Goal: Browse casually

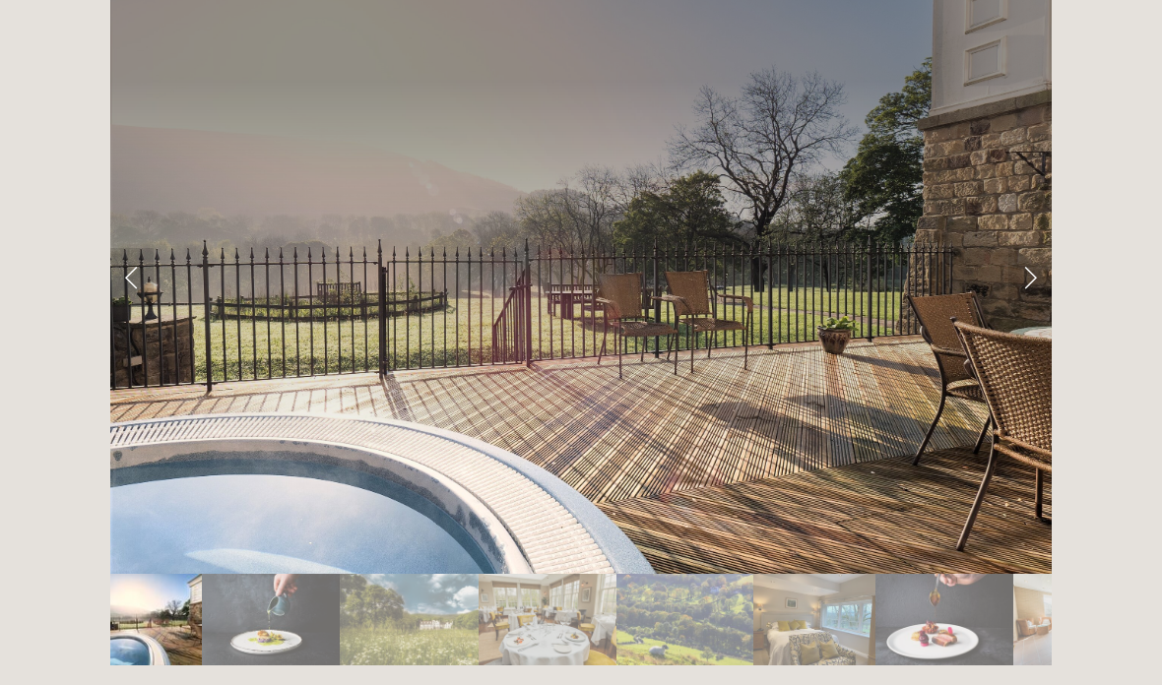
scroll to position [3265, 0]
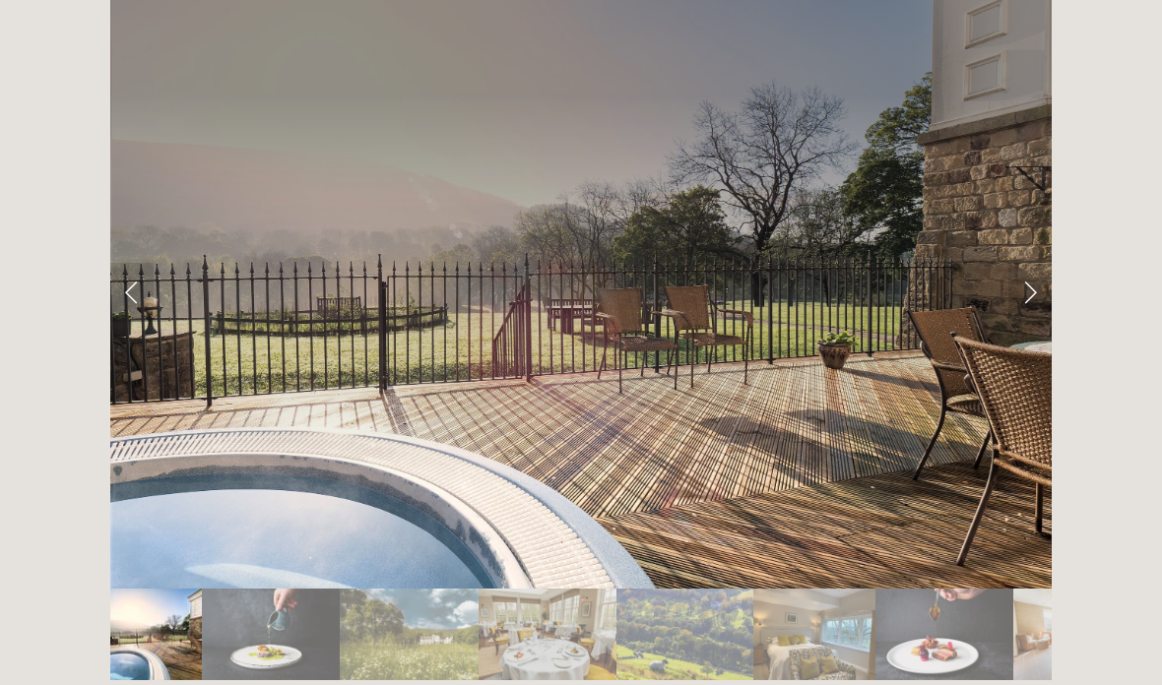
click at [1019, 264] on link "Next Slide" at bounding box center [1029, 293] width 43 height 59
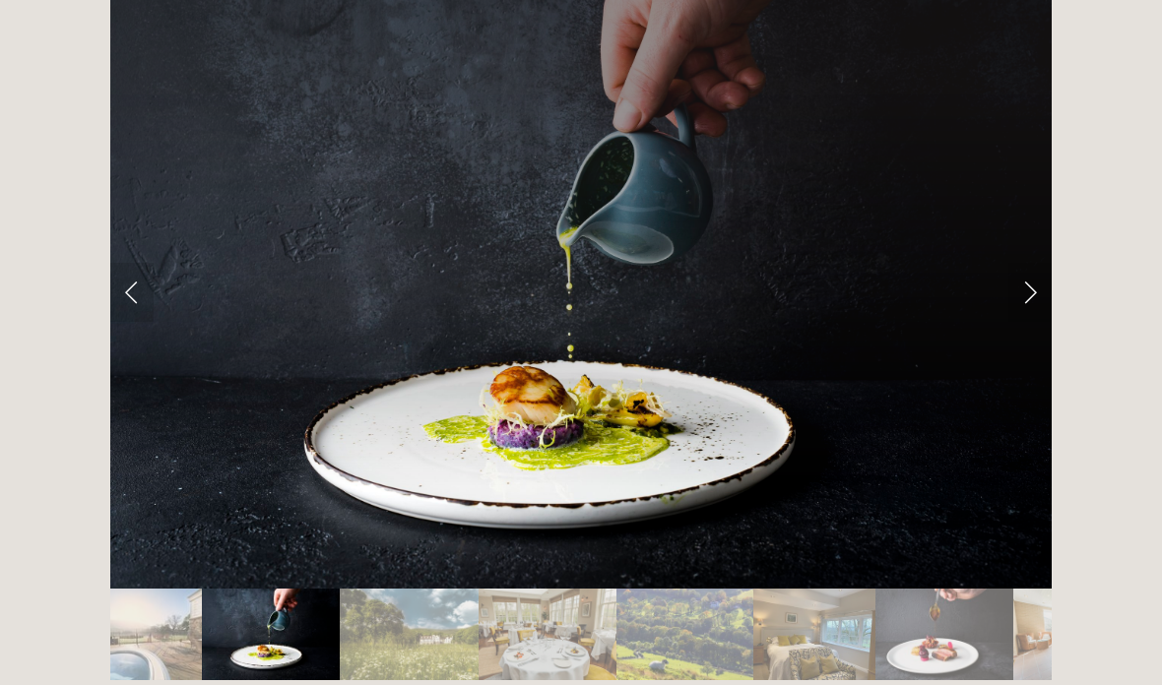
click at [1026, 265] on link "Next Slide" at bounding box center [1029, 292] width 43 height 59
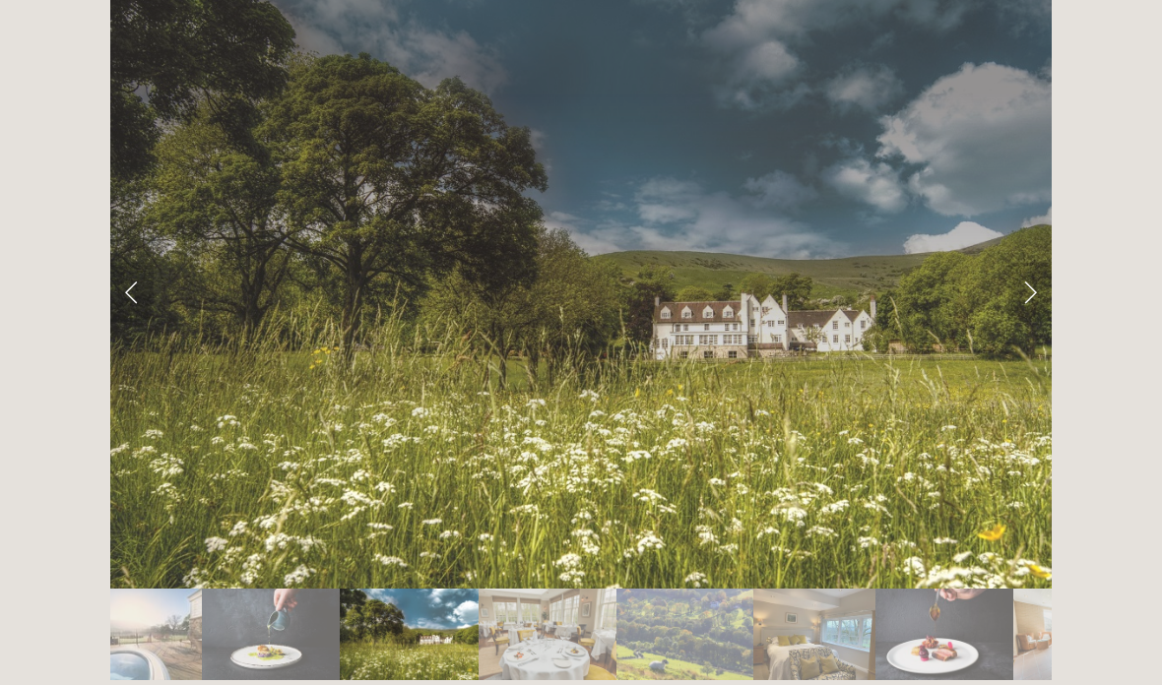
click at [1036, 263] on link "Next Slide" at bounding box center [1029, 292] width 43 height 59
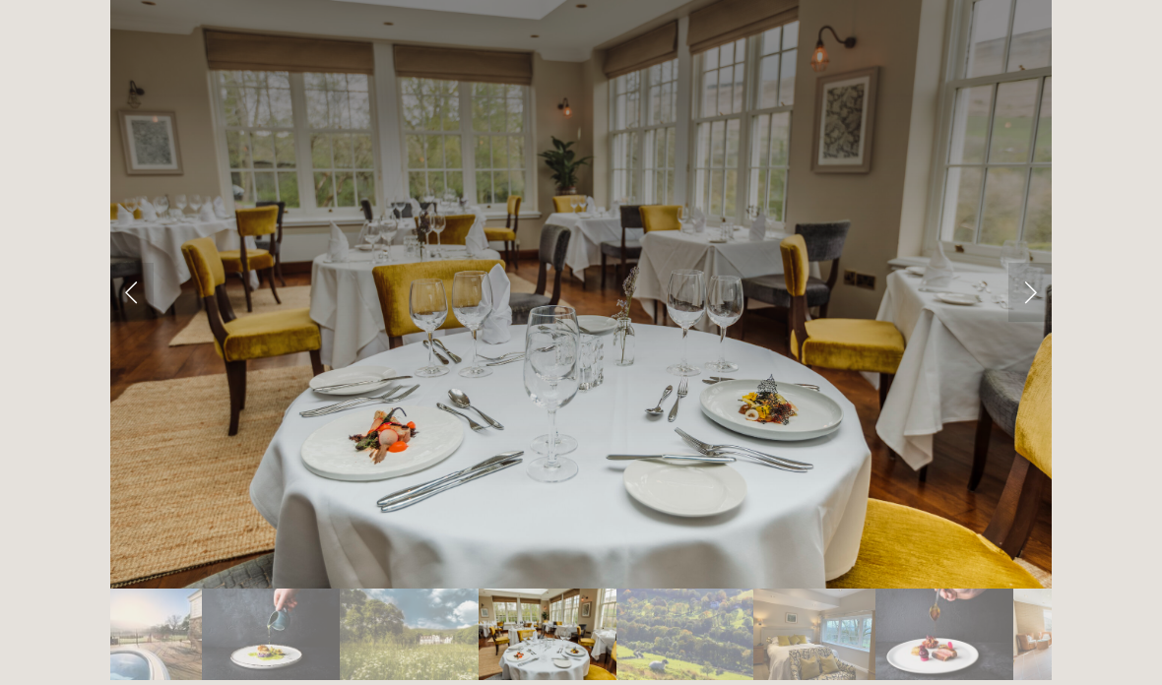
click at [1035, 263] on link "Next Slide" at bounding box center [1029, 292] width 43 height 59
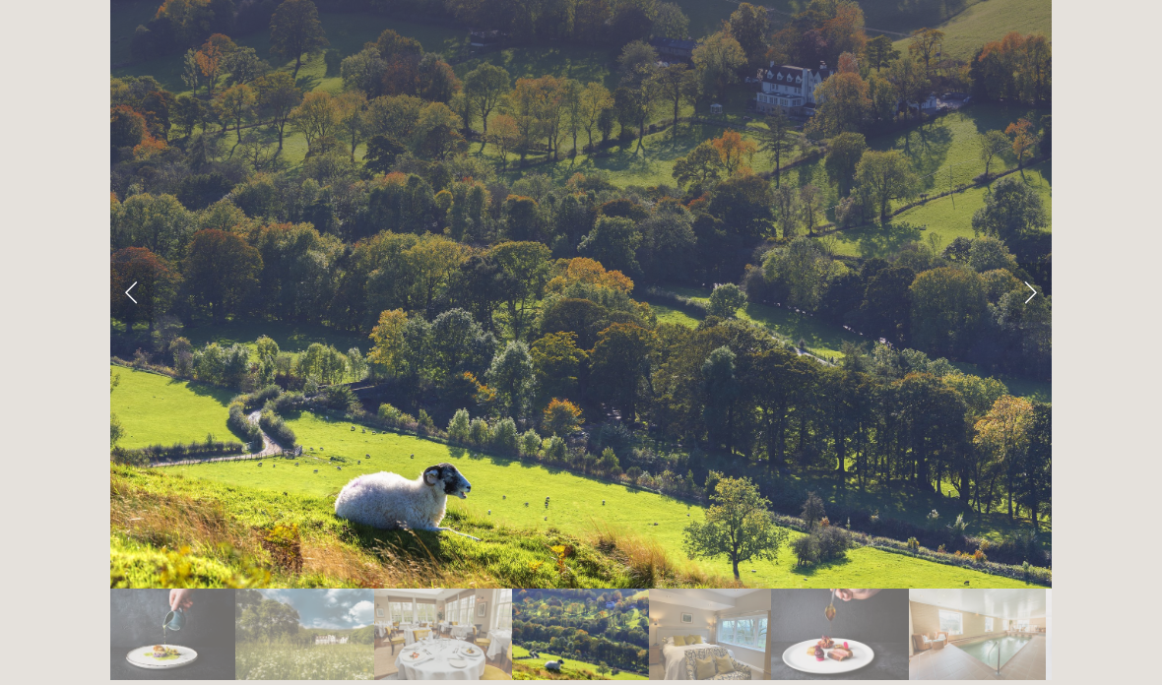
click at [1031, 263] on link "Next Slide" at bounding box center [1029, 292] width 43 height 59
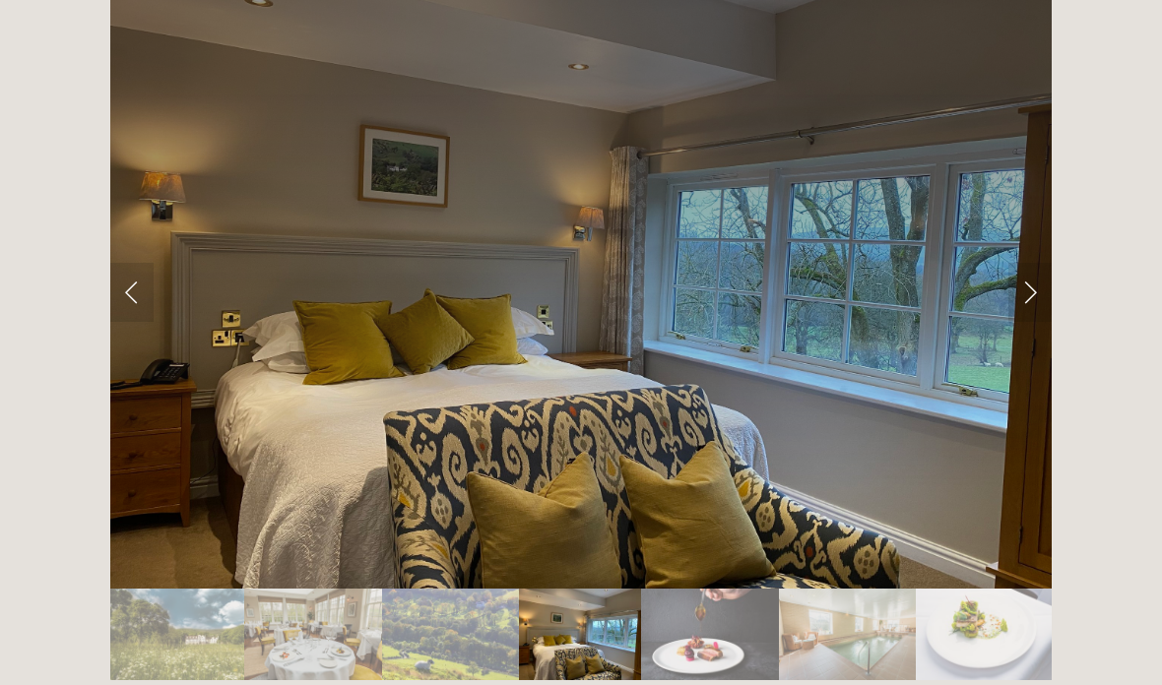
click at [1031, 263] on link "Next Slide" at bounding box center [1029, 292] width 43 height 59
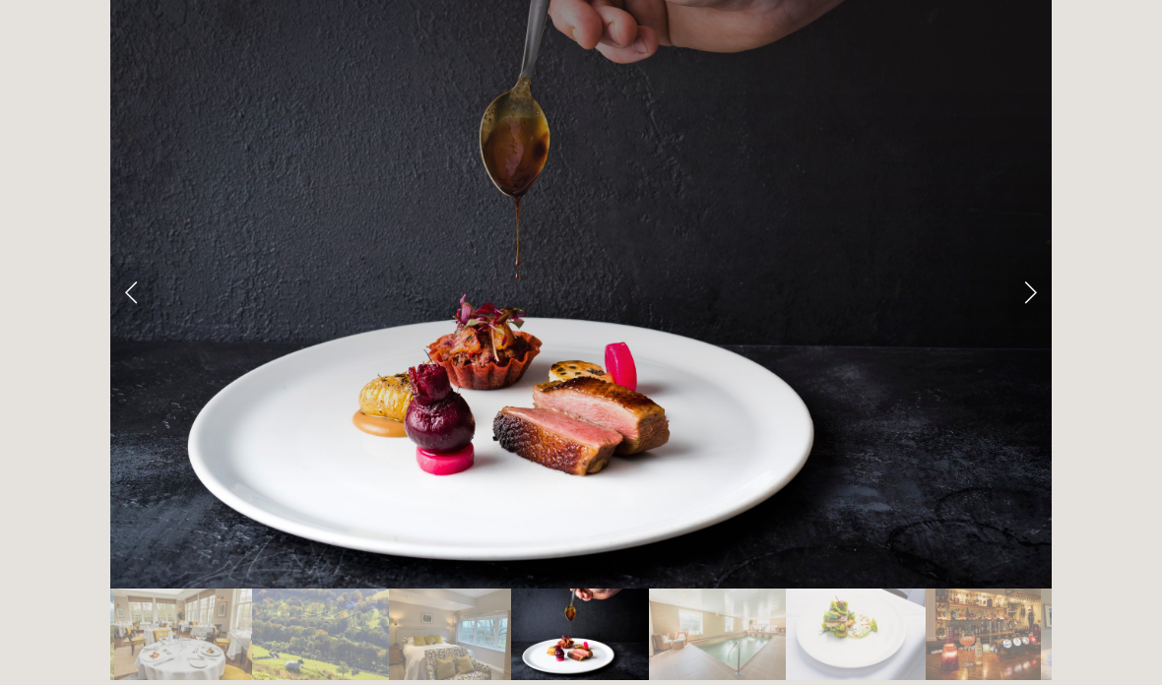
click at [1036, 263] on link "Next Slide" at bounding box center [1029, 292] width 43 height 59
click at [1029, 263] on link "Next Slide" at bounding box center [1029, 292] width 43 height 59
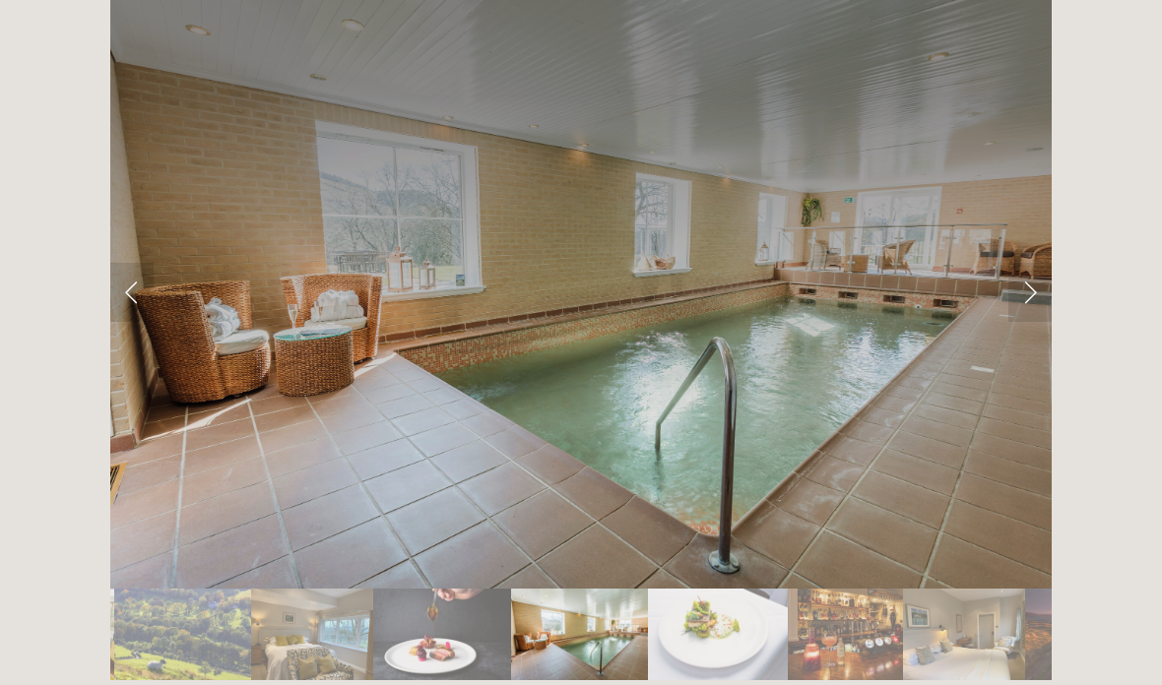
click at [1038, 263] on link "Next Slide" at bounding box center [1029, 292] width 43 height 59
click at [1040, 263] on link "Next Slide" at bounding box center [1029, 292] width 43 height 59
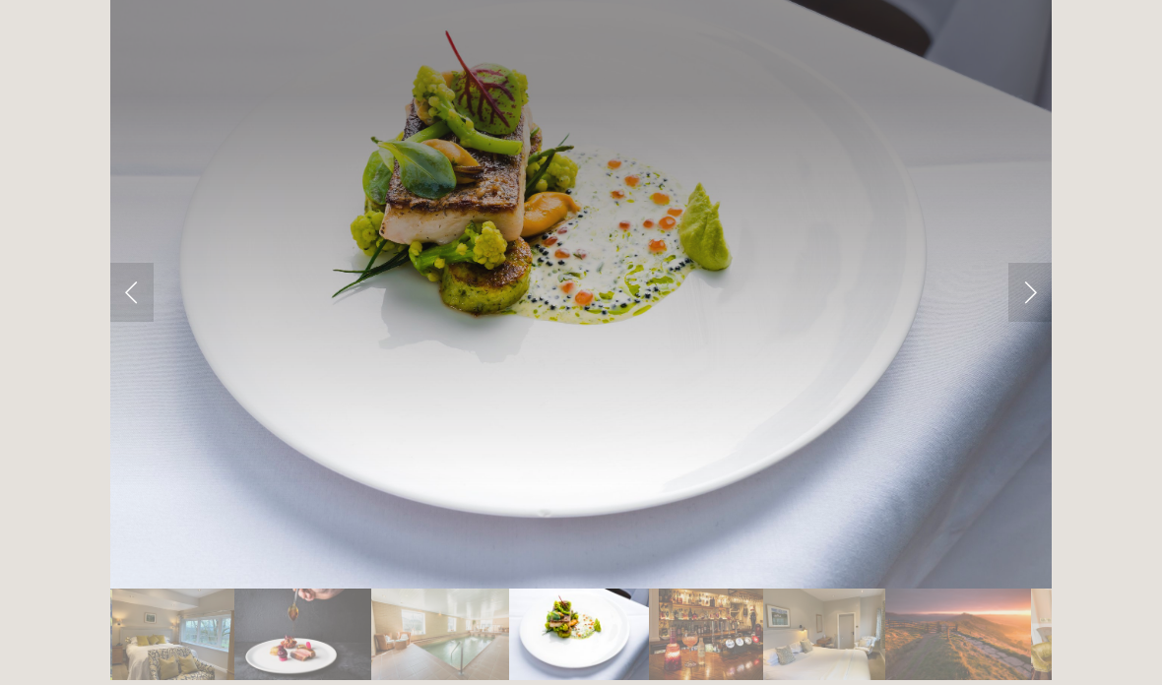
click at [1041, 263] on link "Next Slide" at bounding box center [1029, 292] width 43 height 59
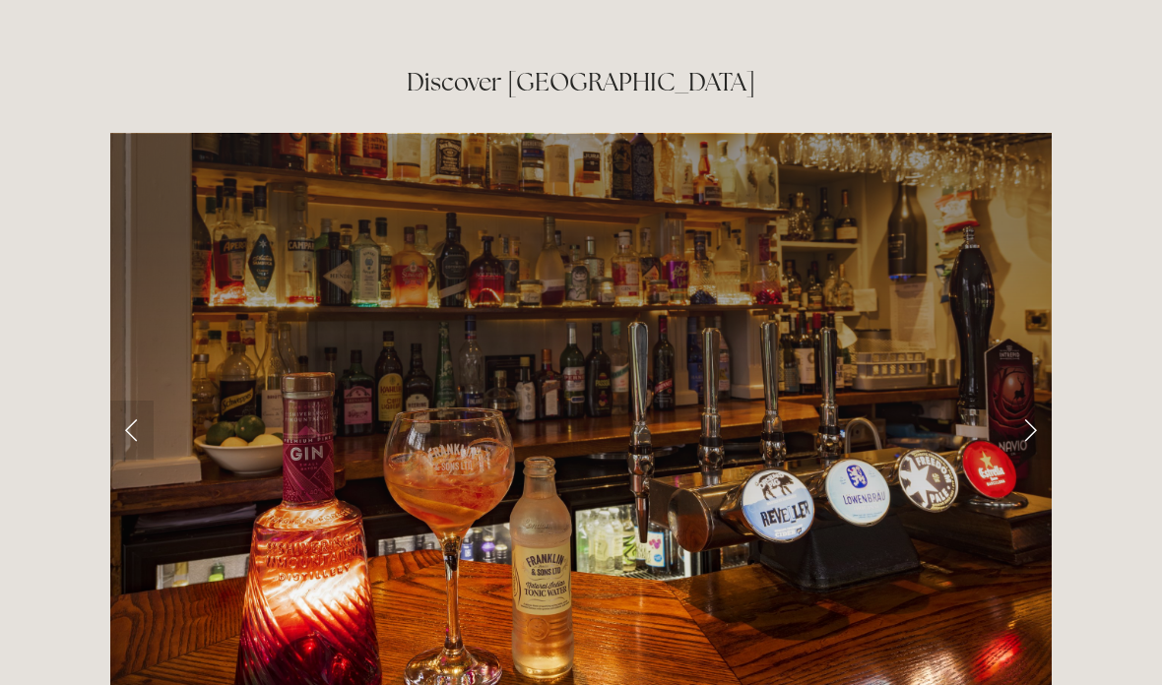
click at [1035, 402] on link "Next Slide" at bounding box center [1029, 431] width 43 height 59
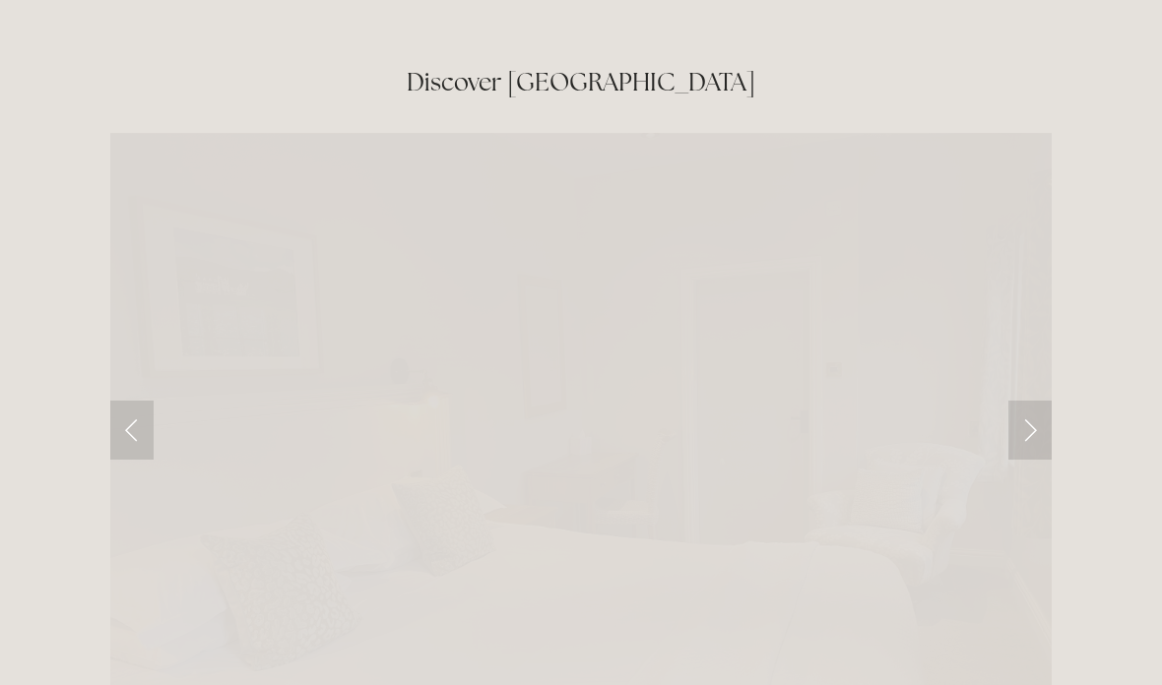
scroll to position [3128, 0]
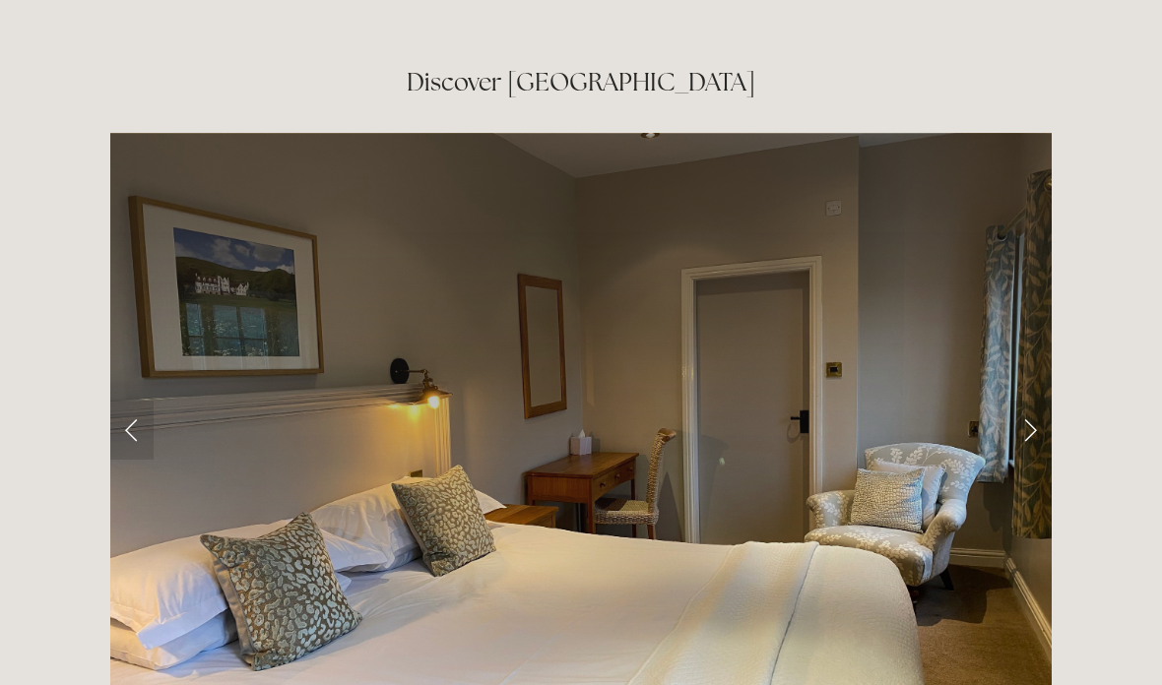
click at [1040, 401] on link "Next Slide" at bounding box center [1029, 430] width 43 height 59
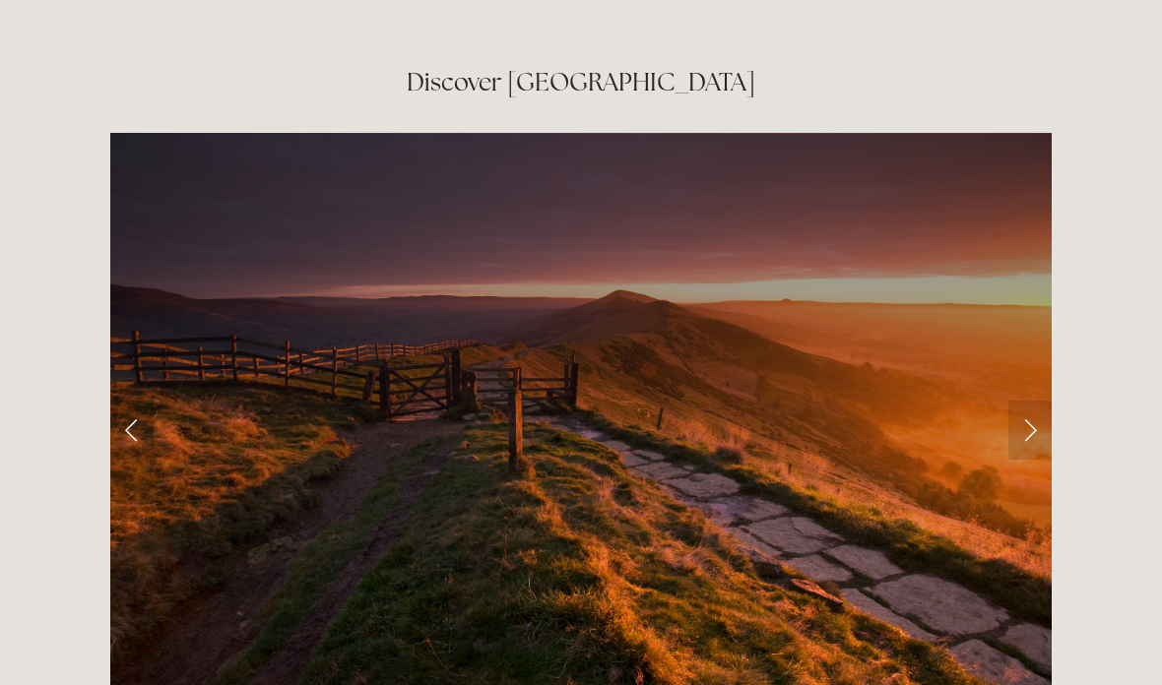
click at [1035, 401] on link "Next Slide" at bounding box center [1029, 430] width 43 height 59
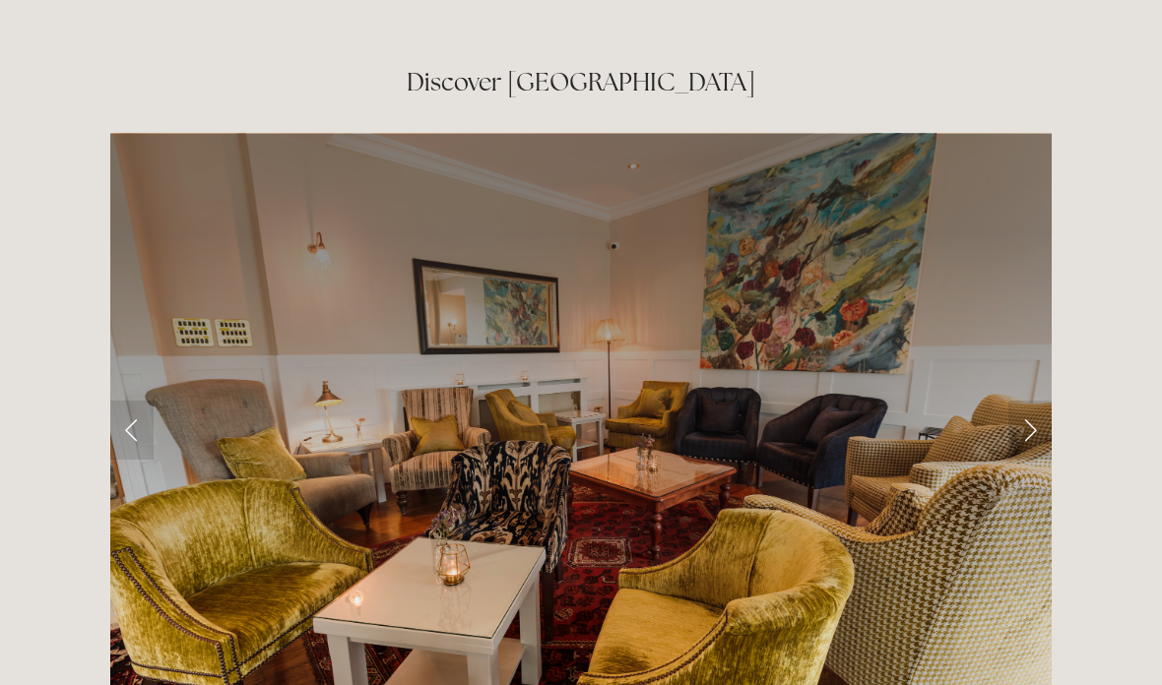
click at [1050, 401] on link "Next Slide" at bounding box center [1029, 430] width 43 height 59
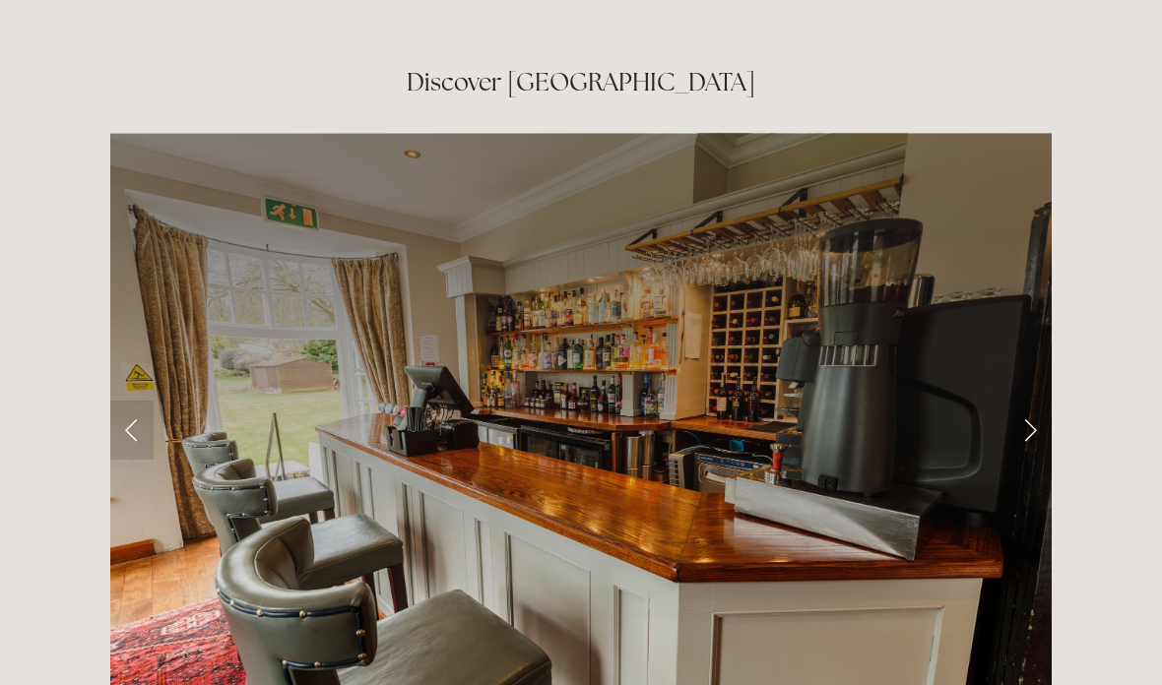
click at [1044, 401] on link "Next Slide" at bounding box center [1029, 430] width 43 height 59
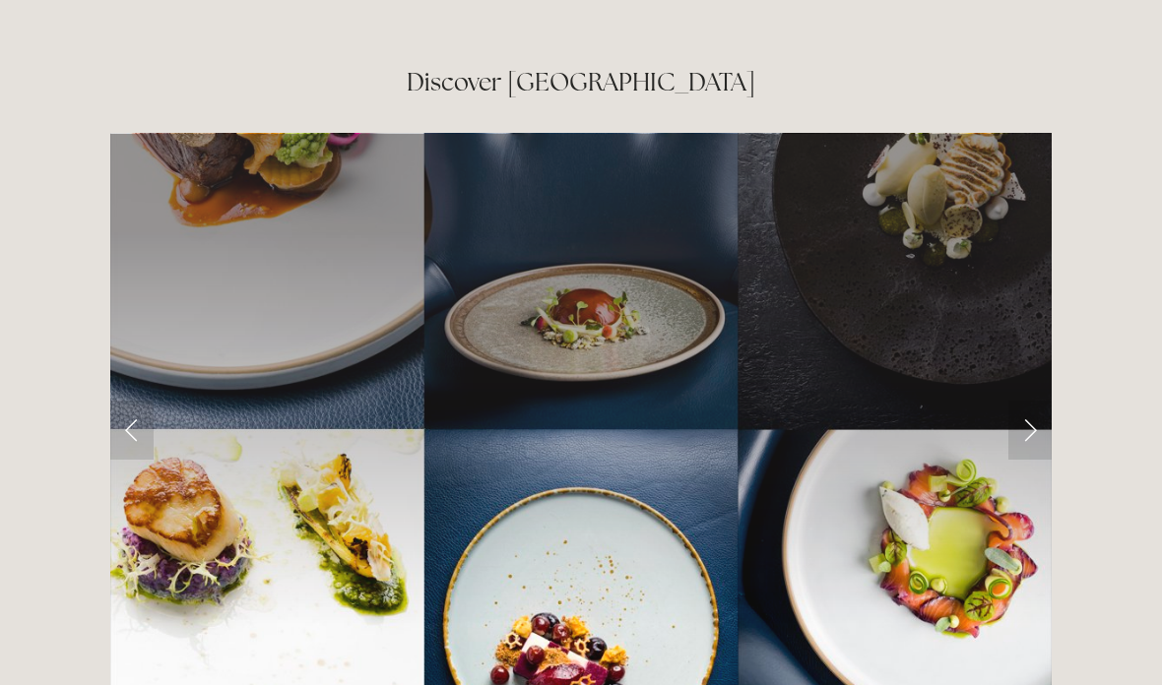
click at [1048, 401] on link "Next Slide" at bounding box center [1029, 430] width 43 height 59
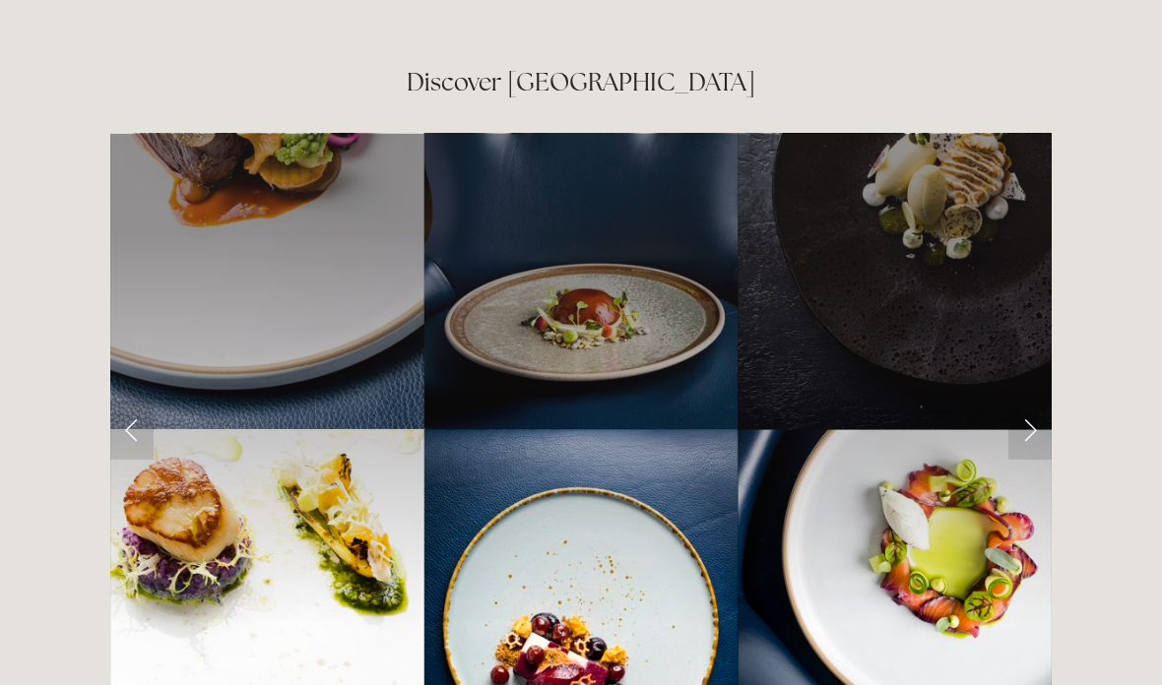
click at [1048, 401] on link "Next Slide" at bounding box center [1029, 430] width 43 height 59
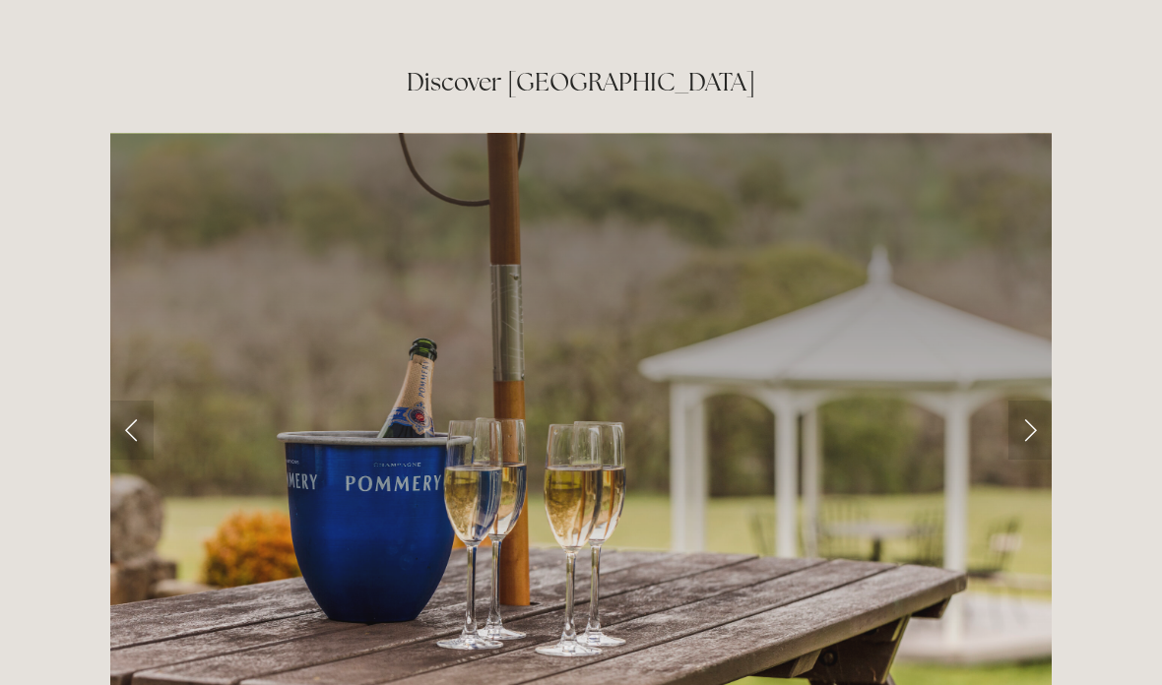
click at [1050, 401] on link "Next Slide" at bounding box center [1029, 430] width 43 height 59
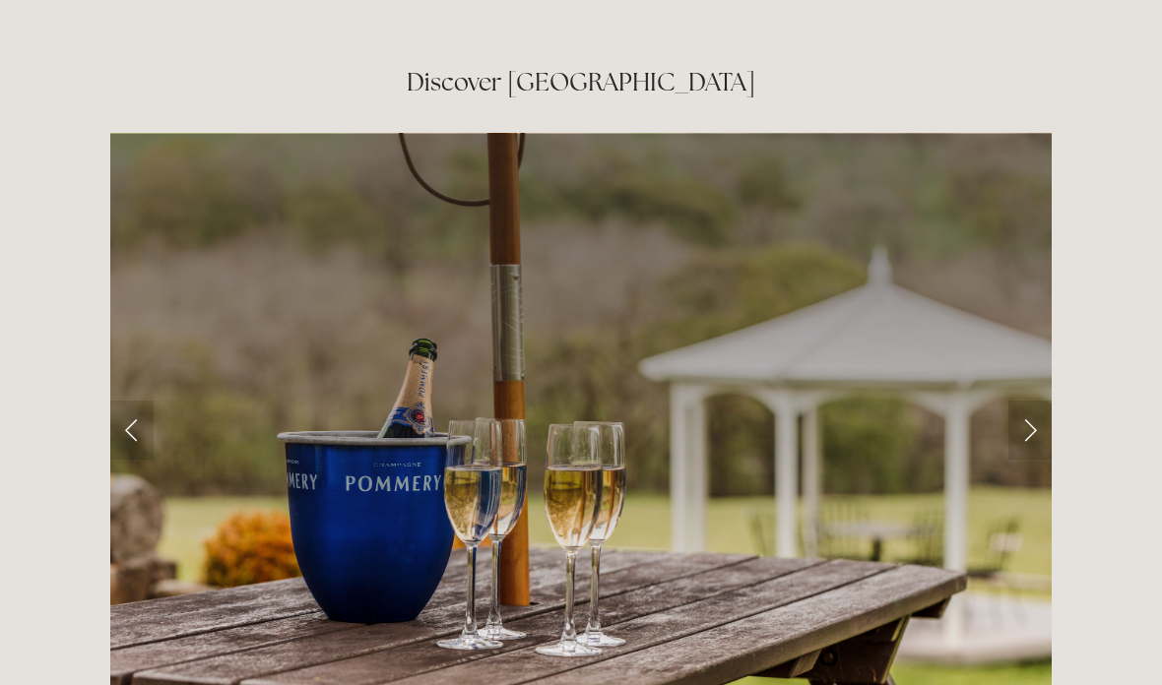
click at [1039, 401] on link "Next Slide" at bounding box center [1029, 430] width 43 height 59
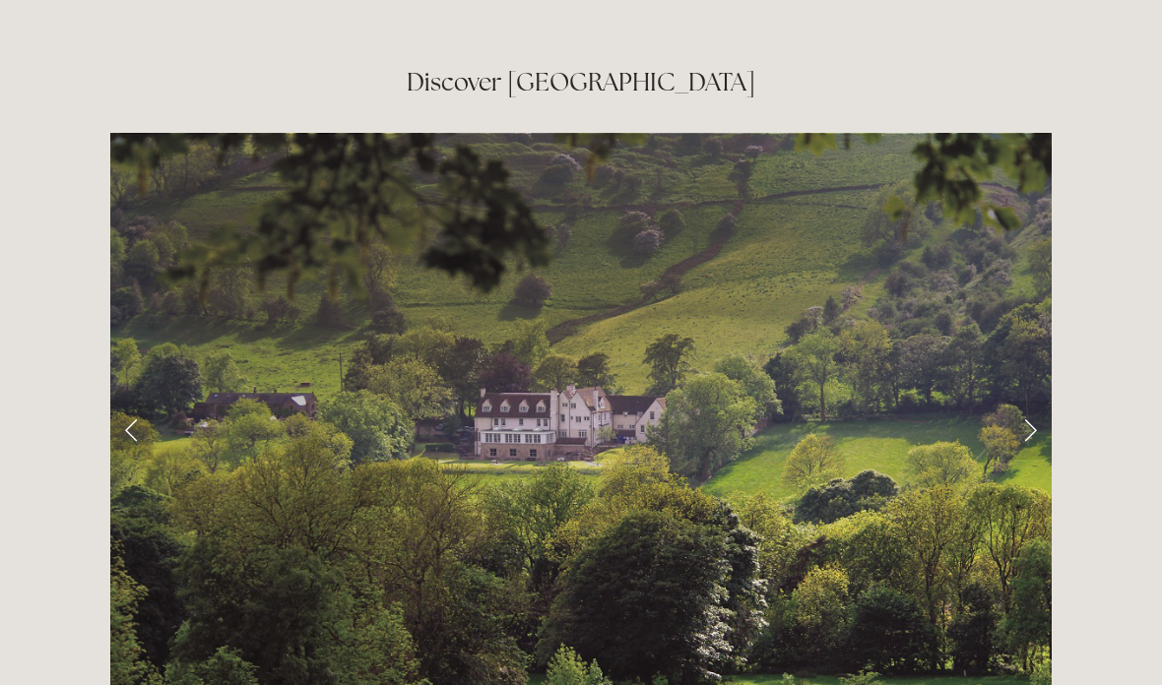
click at [1043, 401] on link "Next Slide" at bounding box center [1029, 430] width 43 height 59
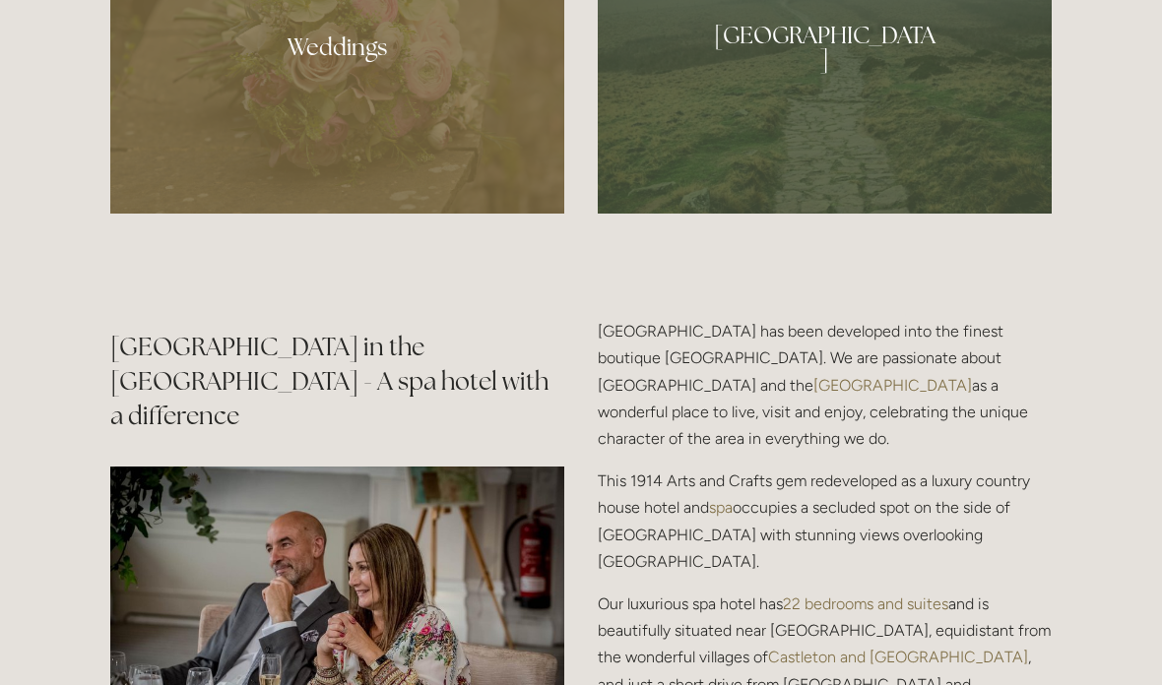
scroll to position [2045, 0]
